Goal: Task Accomplishment & Management: Use online tool/utility

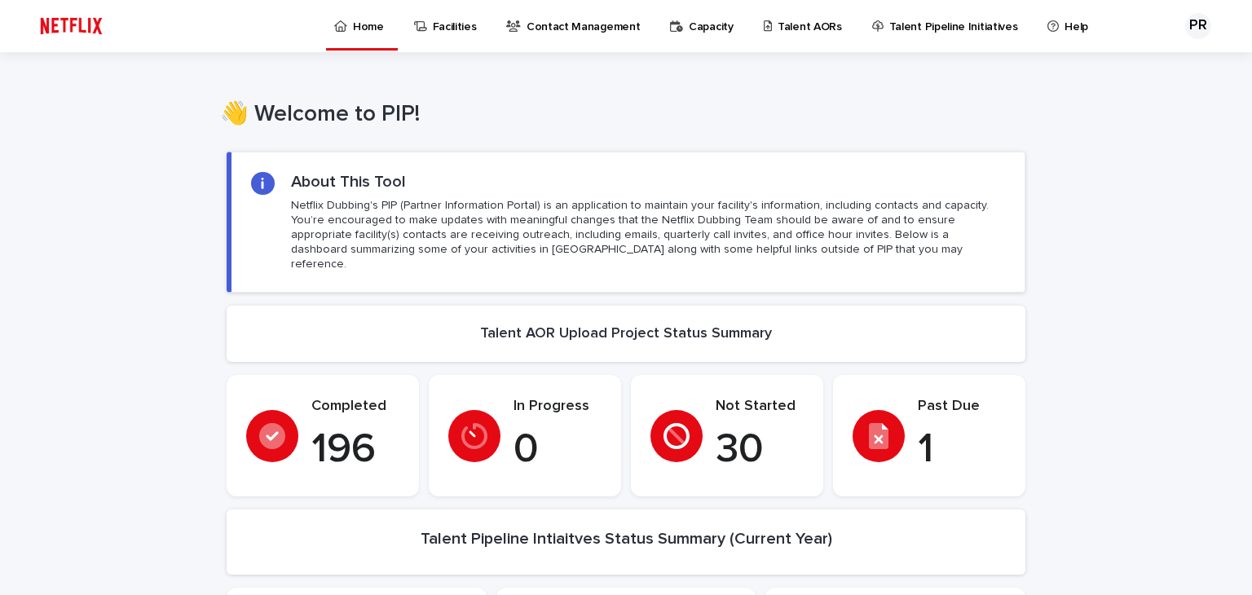
click at [799, 25] on p "Talent AORs" at bounding box center [810, 17] width 64 height 34
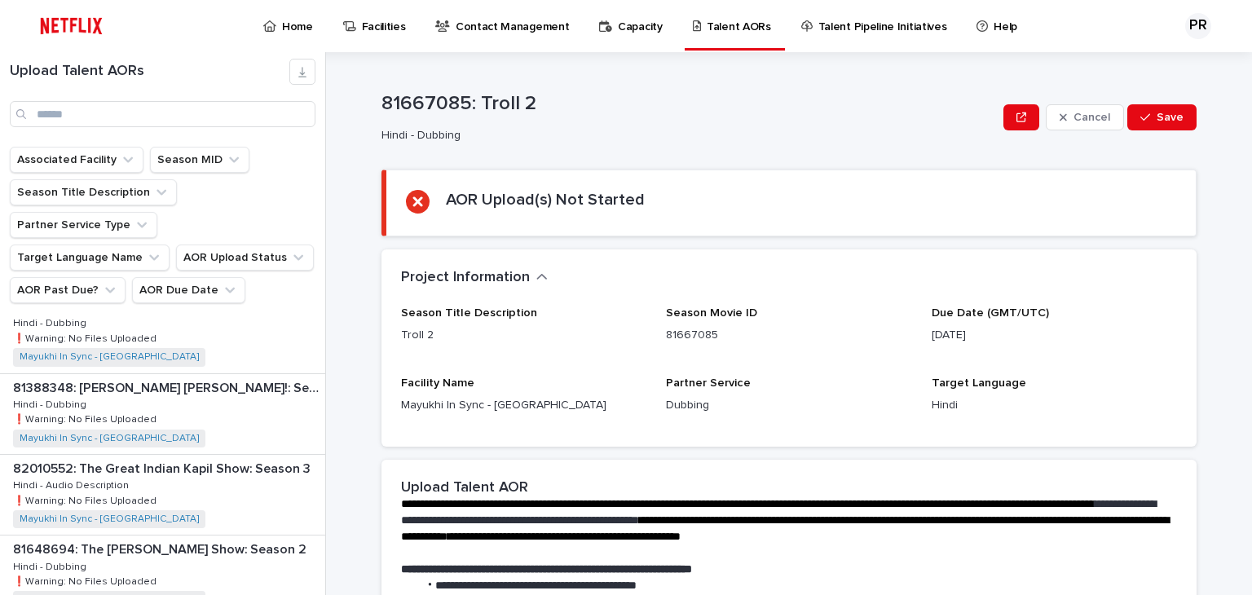
scroll to position [245, 0]
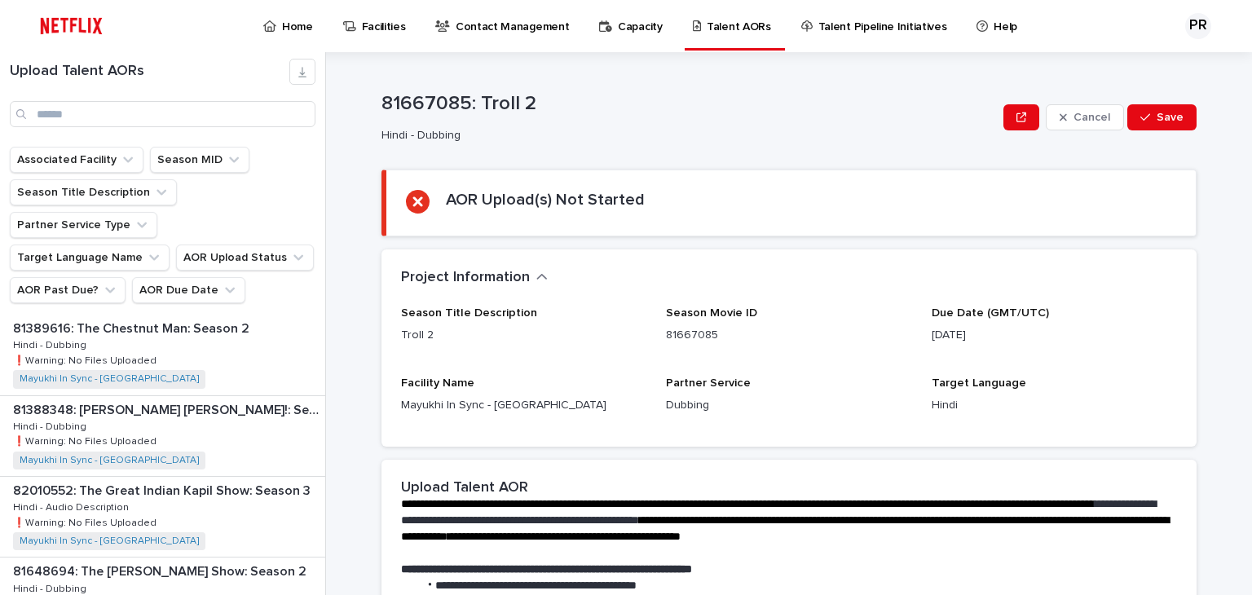
click at [183, 404] on div "81388348: Dr. Seuss’s Horton!: Season 1 81388348: Dr. Seuss’s Horton!: Season 1…" at bounding box center [162, 436] width 325 height 80
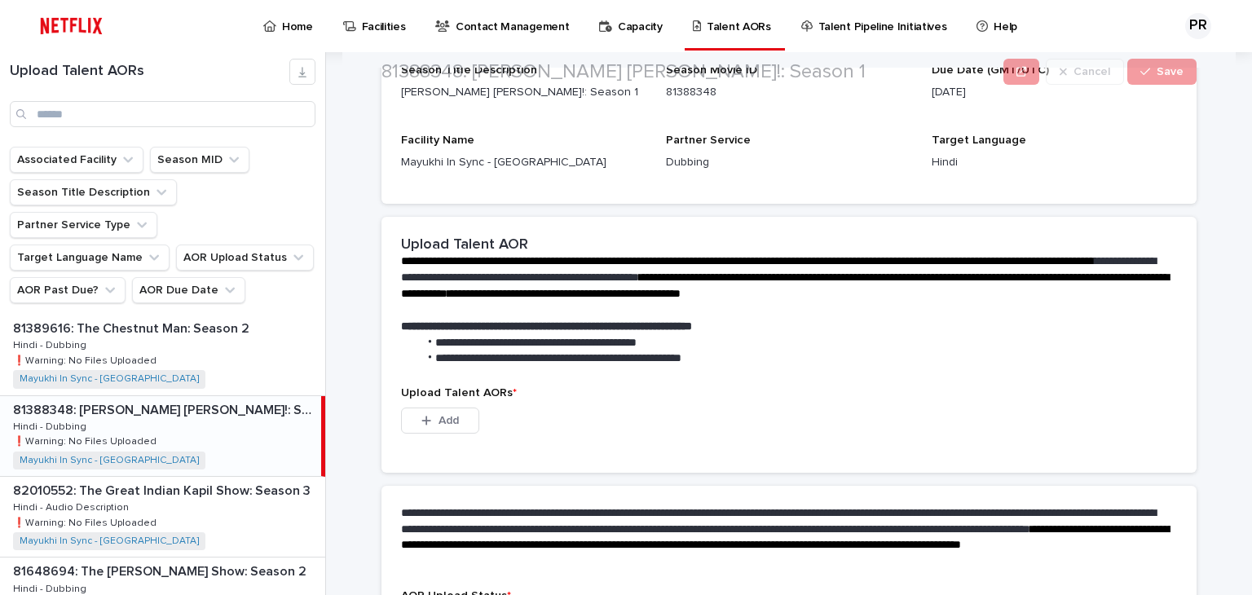
scroll to position [382, 0]
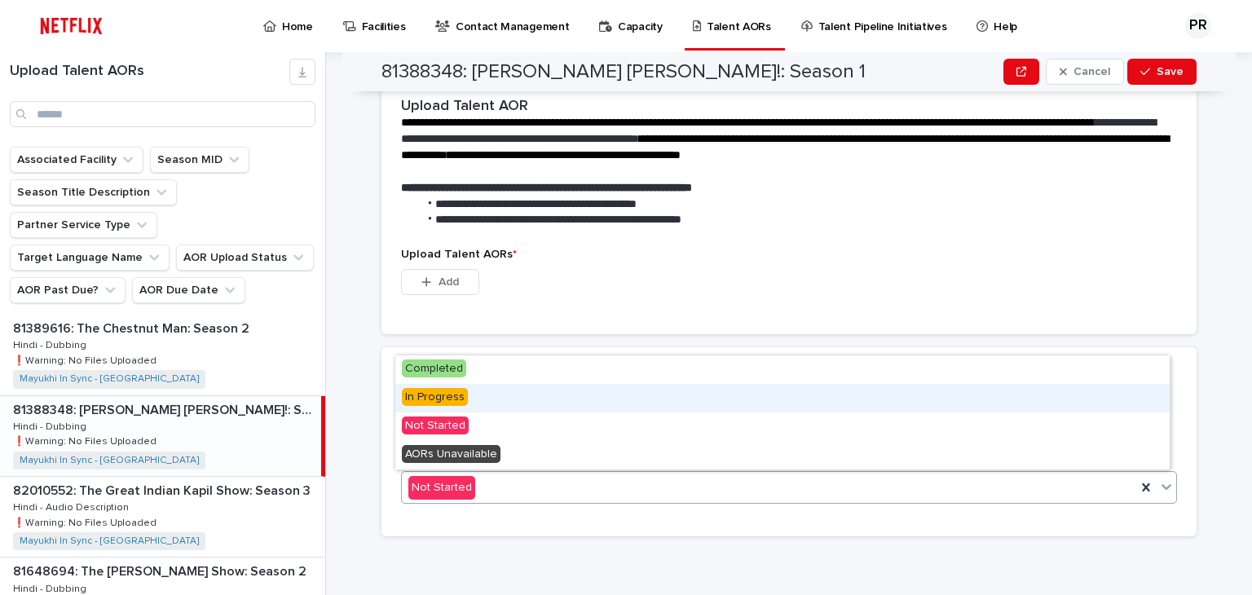
click at [433, 402] on span "In Progress" at bounding box center [435, 397] width 66 height 18
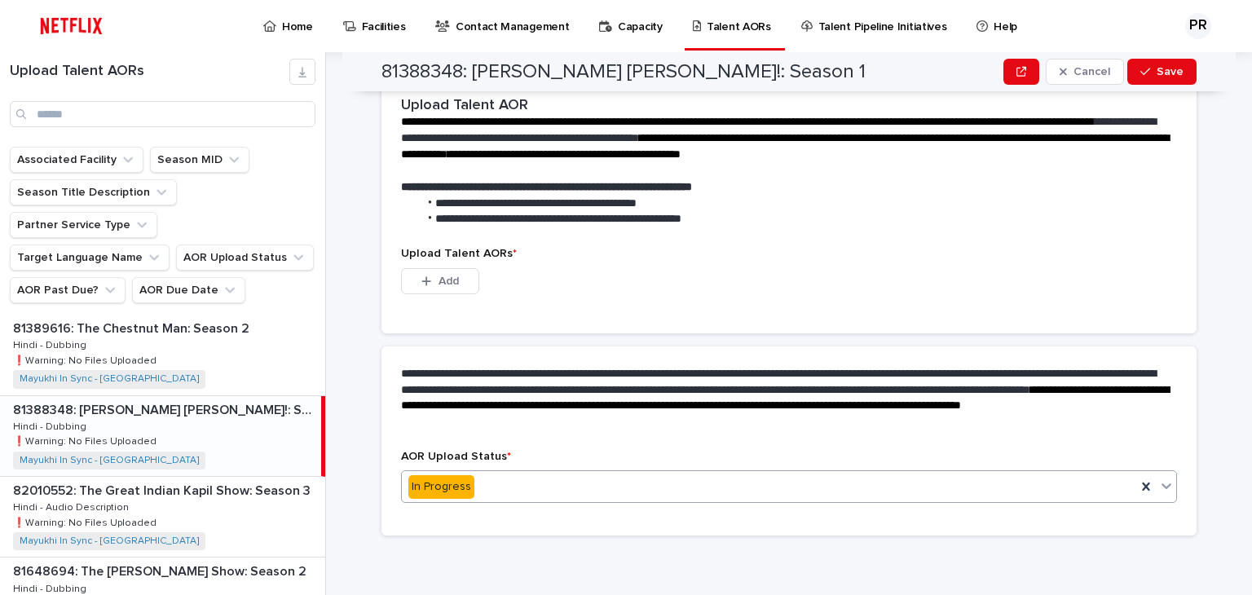
scroll to position [302, 0]
click at [439, 278] on span "Add" at bounding box center [449, 281] width 20 height 11
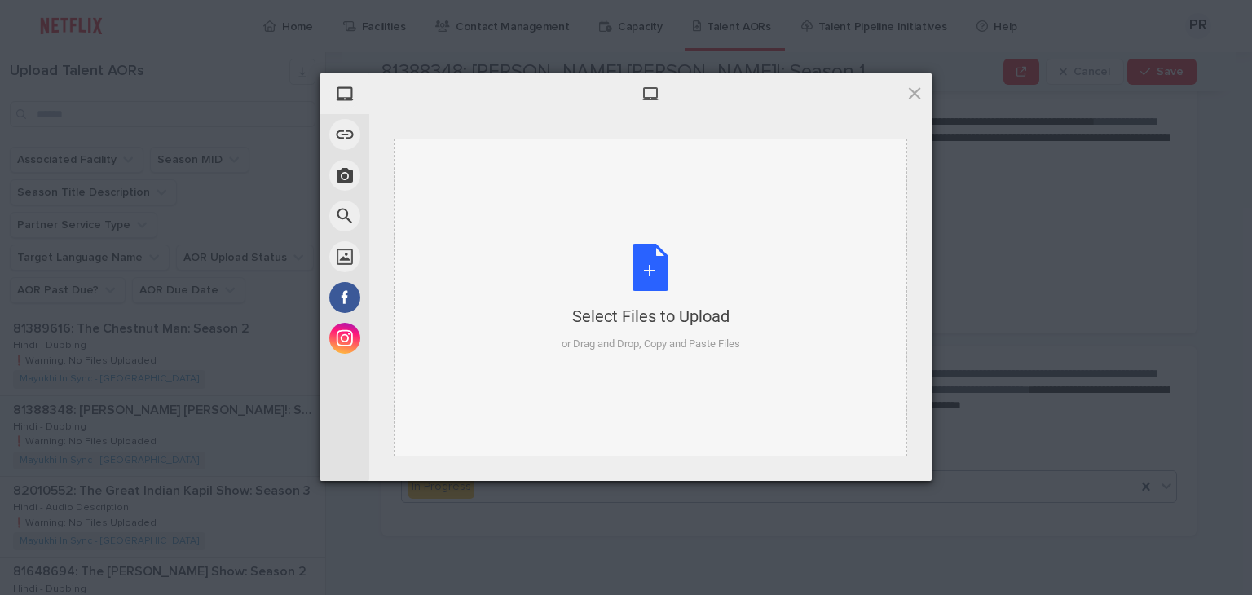
click at [616, 276] on div "Select Files to Upload or Drag and Drop, Copy and Paste Files" at bounding box center [651, 298] width 179 height 108
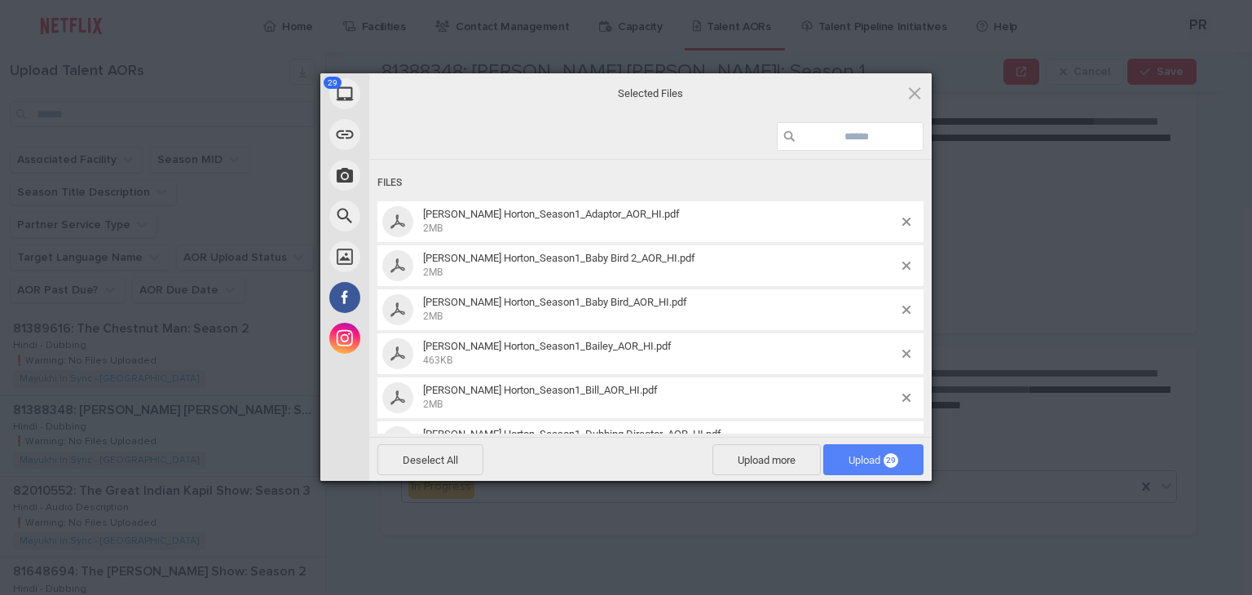
click at [863, 463] on span "Upload 29" at bounding box center [874, 460] width 50 height 12
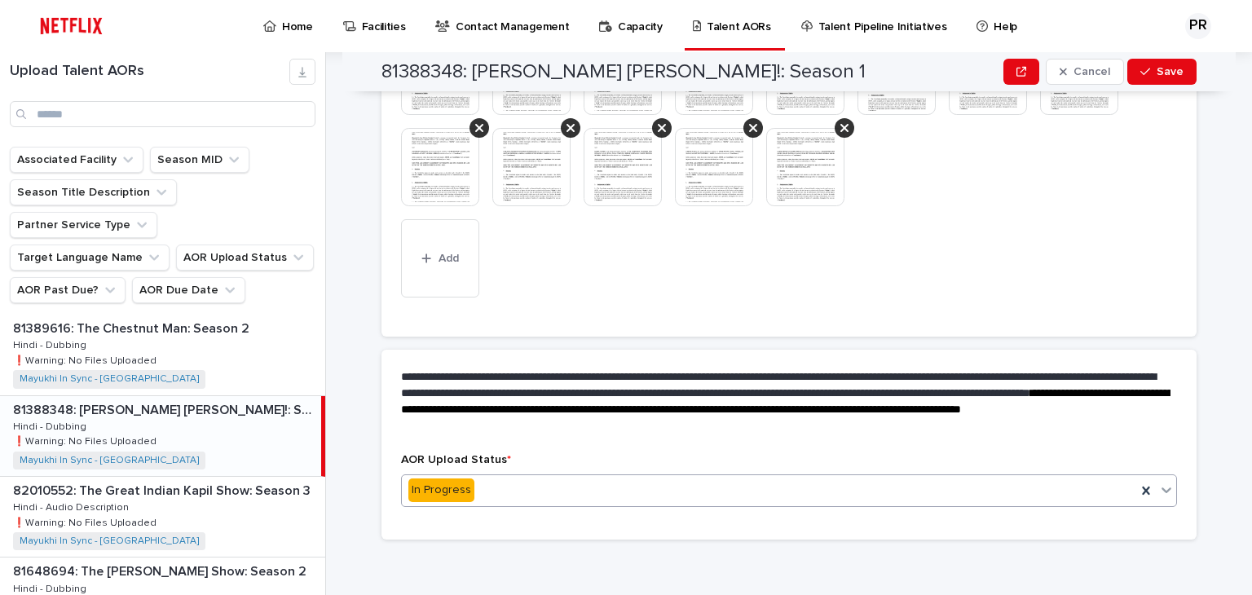
scroll to position [814, 0]
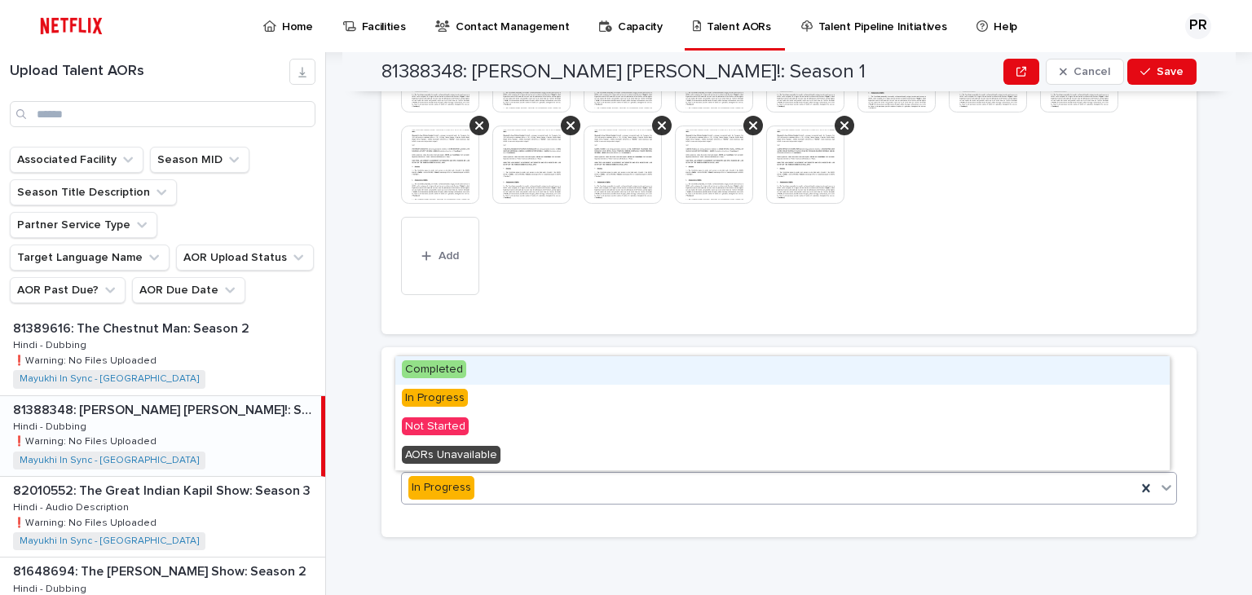
click at [504, 493] on div "In Progress" at bounding box center [769, 487] width 735 height 27
click at [441, 360] on span "Completed" at bounding box center [434, 369] width 64 height 18
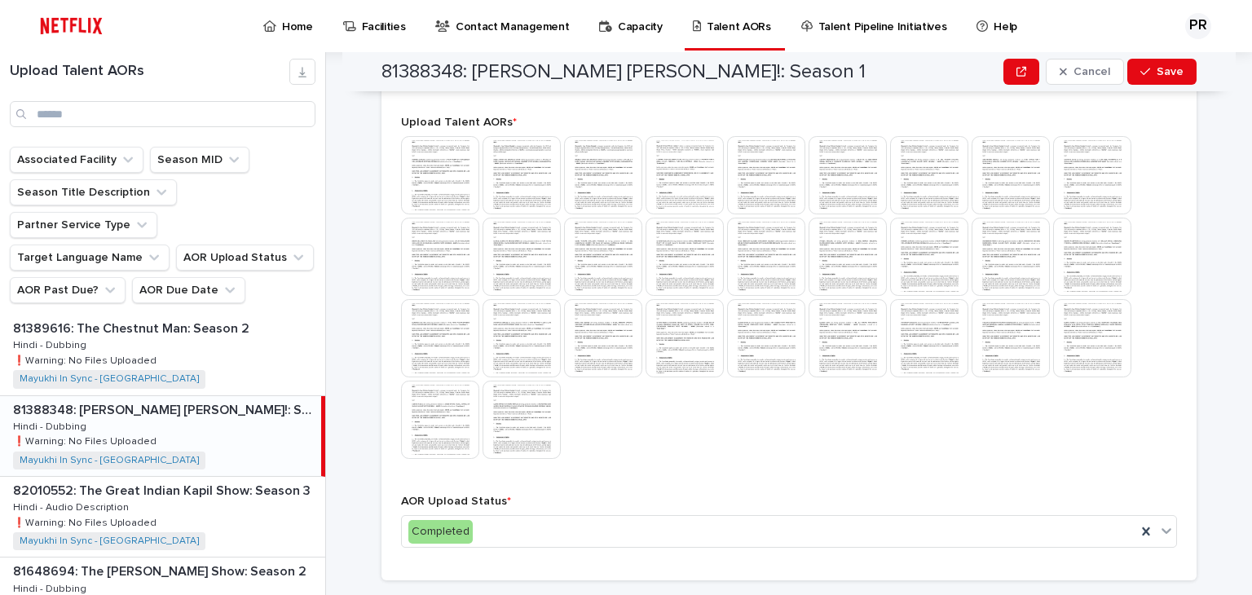
scroll to position [509, 0]
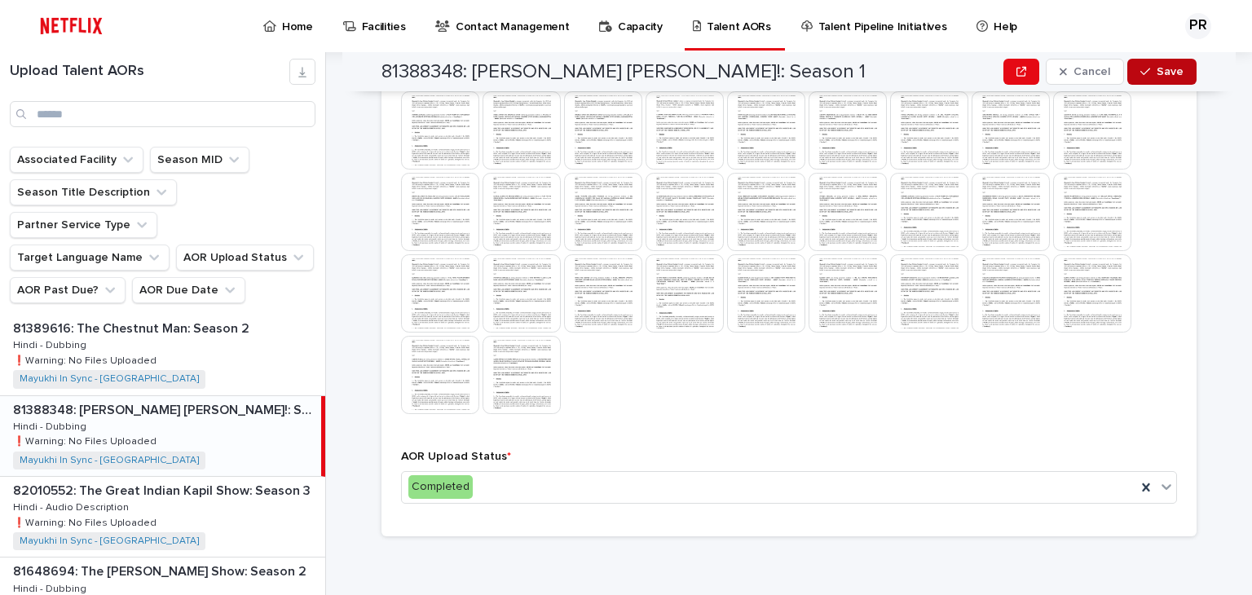
click at [1157, 71] on span "Save" at bounding box center [1170, 71] width 27 height 11
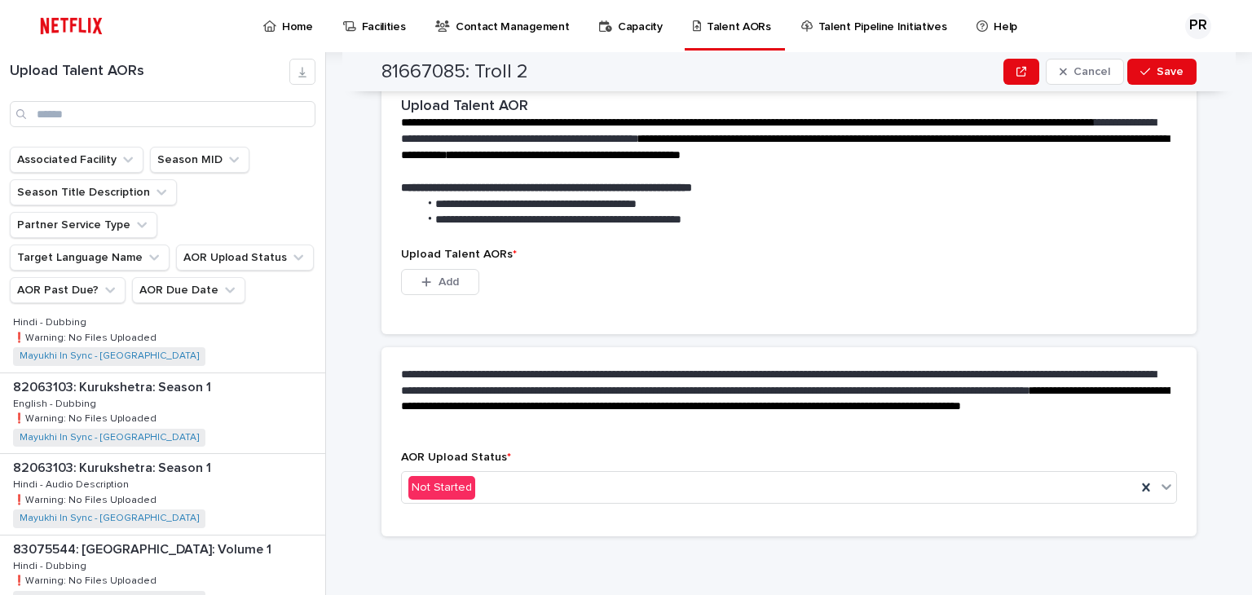
scroll to position [1079, 0]
click at [202, 460] on div "82063103: Kurukshetra: Season 1 82063103: Kurukshetra: Season 1 Hindi - Audio D…" at bounding box center [162, 493] width 325 height 80
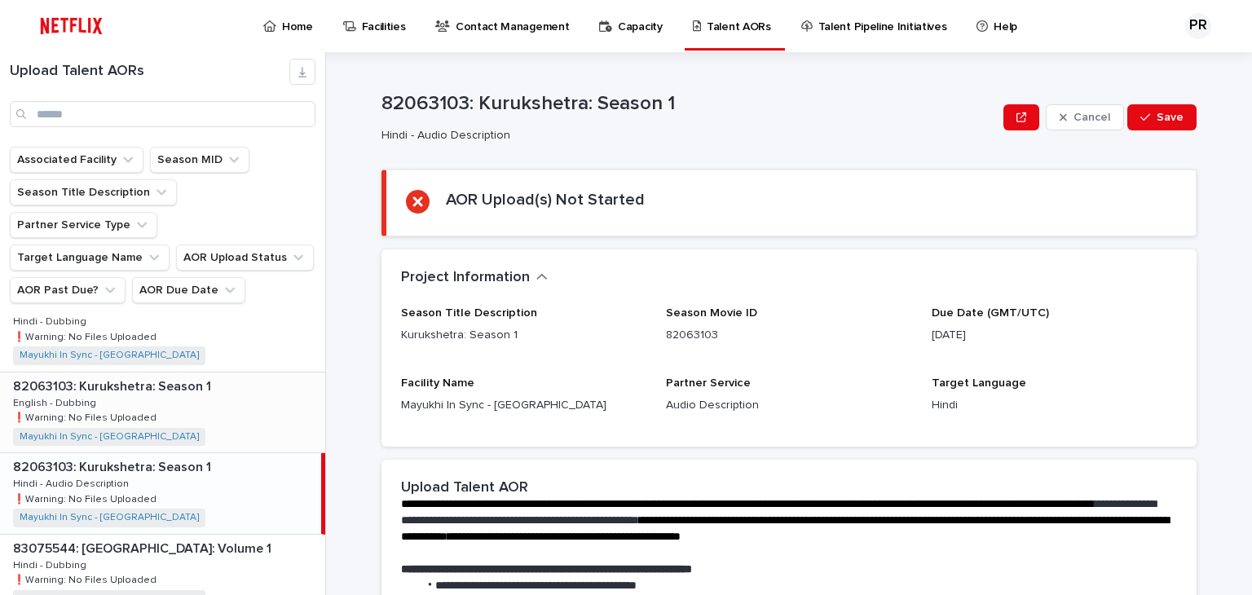
click at [228, 382] on div "82063103: Kurukshetra: Season 1 82063103: Kurukshetra: Season 1 English - Dubbi…" at bounding box center [162, 413] width 325 height 80
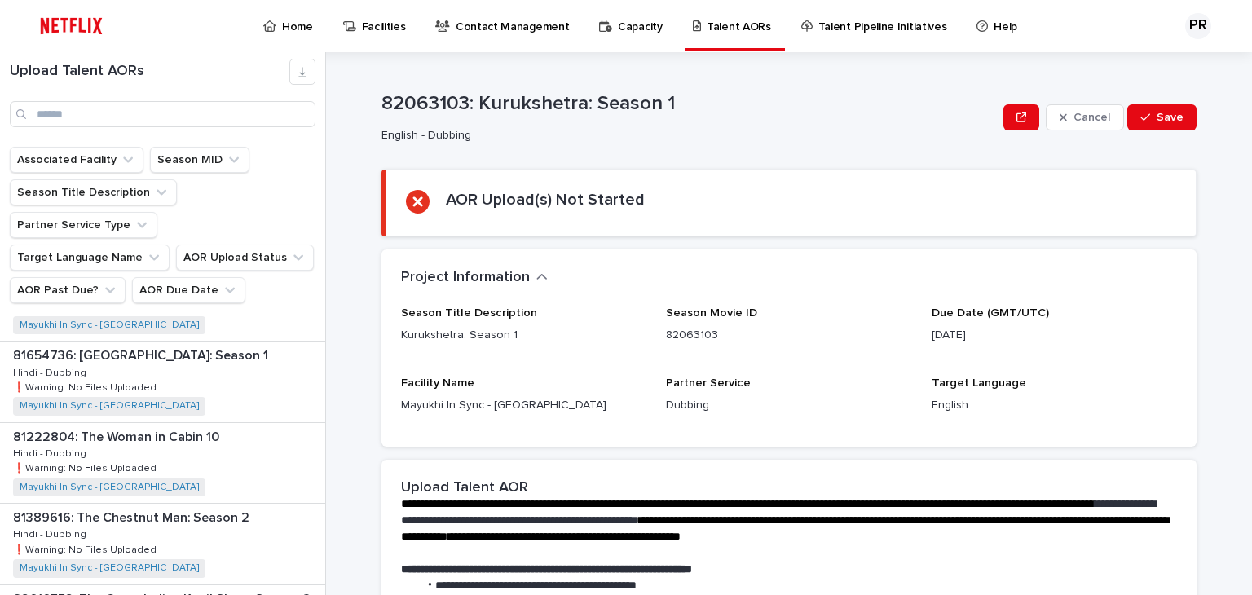
scroll to position [55, 0]
click at [240, 355] on div "81654736: Amsterdam Empire: Season 1 81654736: Amsterdam Empire: Season 1 Hindi…" at bounding box center [162, 382] width 325 height 80
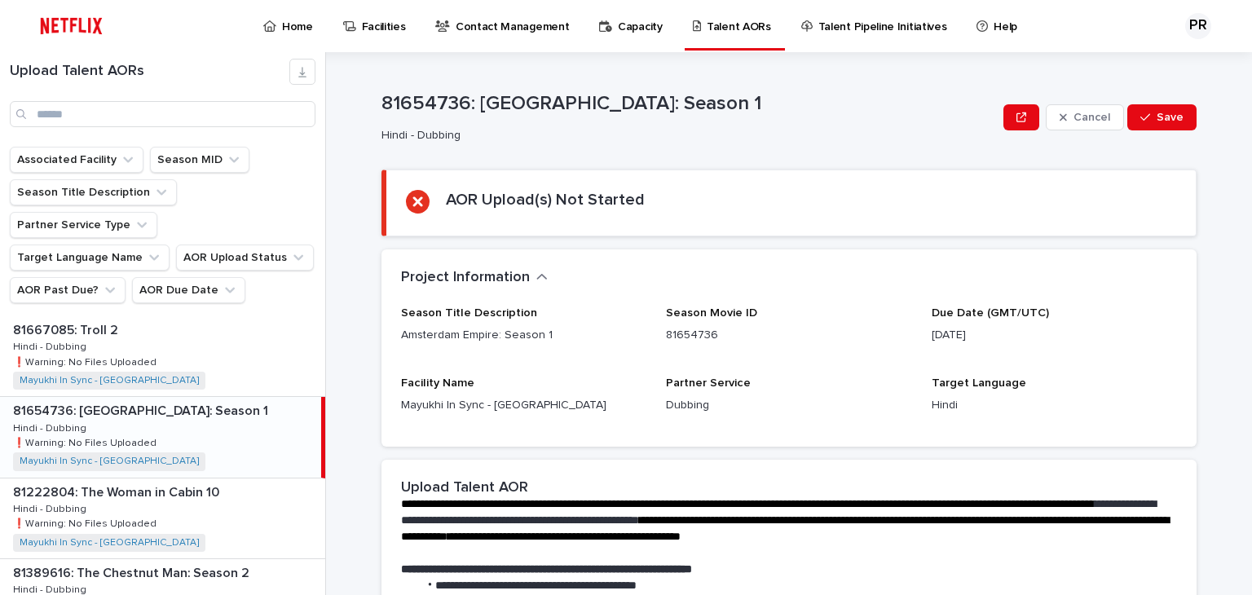
click at [246, 399] on div "81654736: Amsterdam Empire: Season 1 81654736: Amsterdam Empire: Season 1 Hindi…" at bounding box center [160, 437] width 321 height 80
click at [223, 479] on div "81222804: The Woman in Cabin 10 81222804: The Woman in Cabin 10 Hindi - Dubbing…" at bounding box center [162, 519] width 325 height 80
